Goal: Task Accomplishment & Management: Use online tool/utility

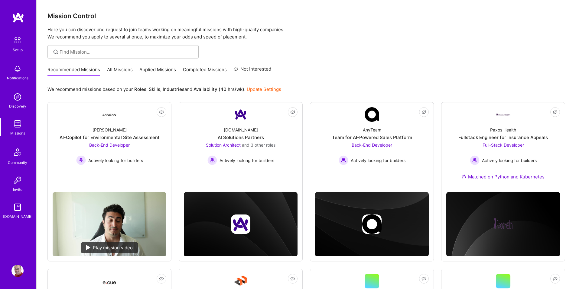
click at [129, 72] on link "All Missions" at bounding box center [120, 71] width 26 height 10
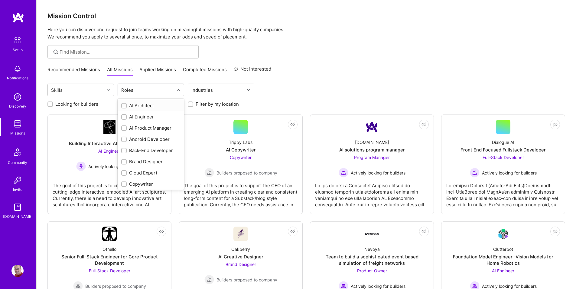
click at [133, 91] on div "Roles" at bounding box center [127, 90] width 15 height 9
click at [147, 150] on div "Back-End Developer" at bounding box center [150, 149] width 59 height 6
checkbox input "true"
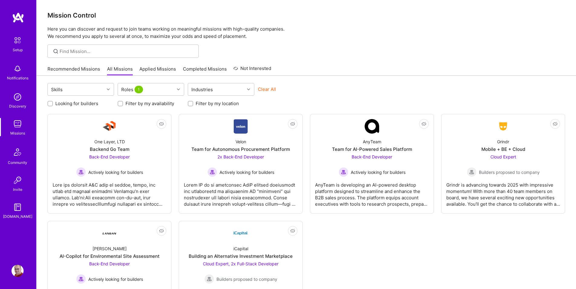
click at [322, 62] on div "Mission Control Here you can discover and request to join teams working on mean…" at bounding box center [307, 166] width 540 height 335
click at [165, 103] on label "Filter by my availability" at bounding box center [150, 103] width 49 height 6
click at [123, 103] on input "Filter by my availability" at bounding box center [121, 104] width 4 height 4
click at [143, 105] on label "Filter by my availability" at bounding box center [150, 103] width 49 height 6
click at [124, 105] on input "Filter by my availability" at bounding box center [120, 103] width 5 height 5
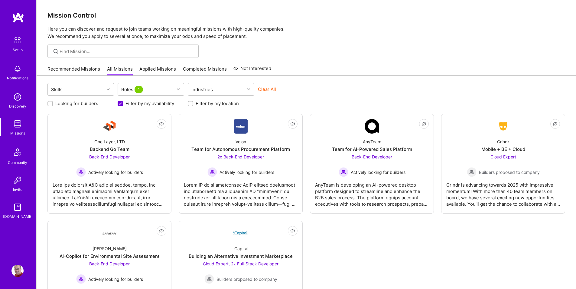
checkbox input "false"
click at [95, 105] on label "Looking for builders" at bounding box center [76, 103] width 43 height 6
click at [53, 105] on input "Looking for builders" at bounding box center [51, 104] width 4 height 4
checkbox input "true"
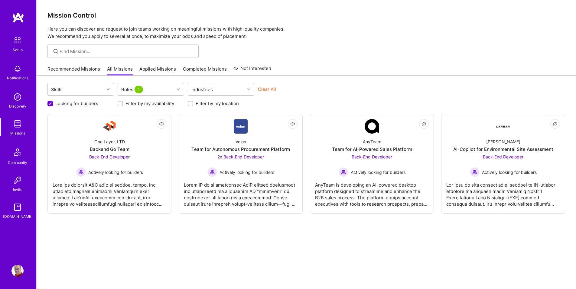
click at [391, 53] on div at bounding box center [307, 50] width 540 height 13
